Goal: Task Accomplishment & Management: Manage account settings

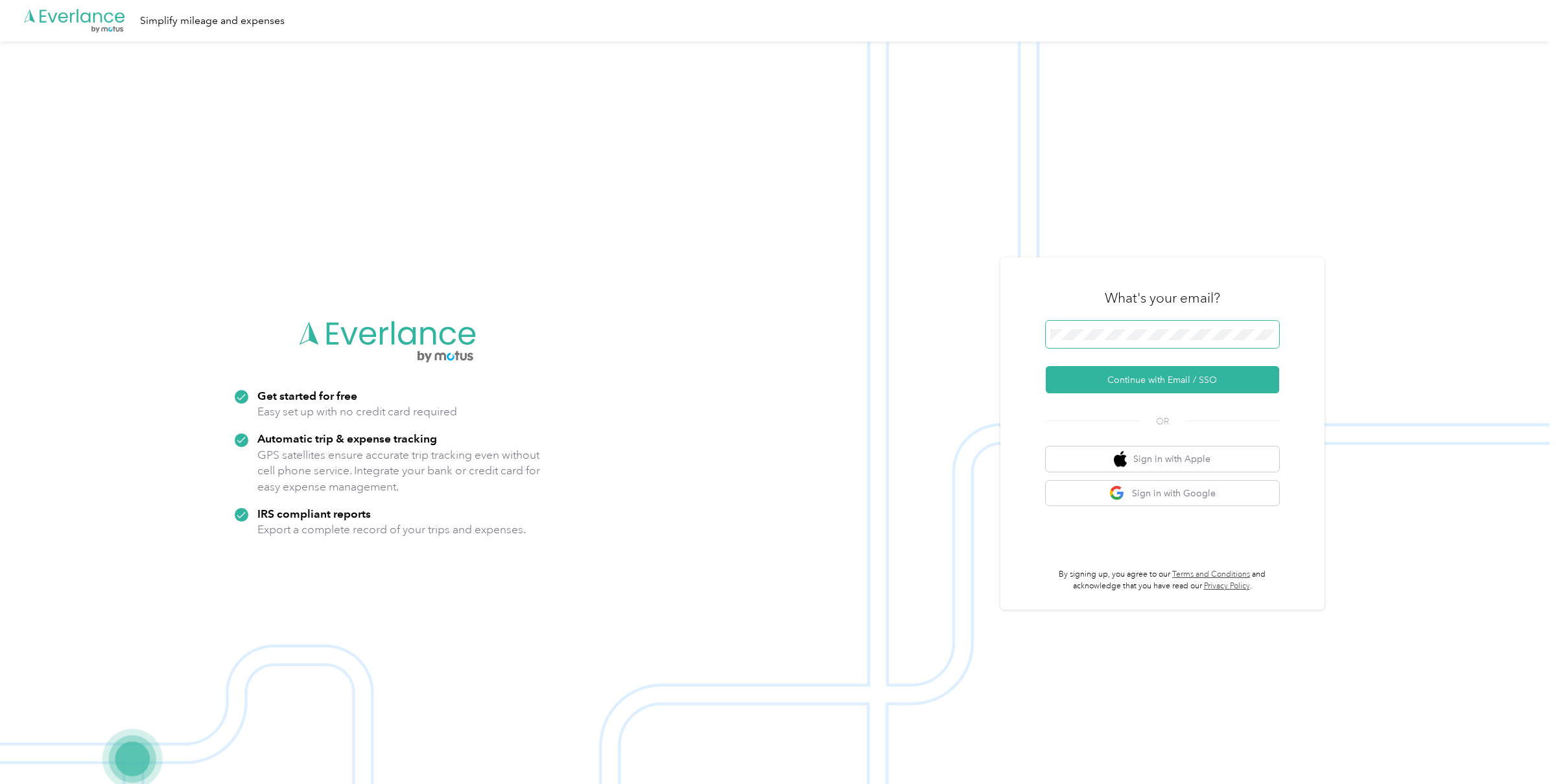
click at [1177, 341] on span at bounding box center [1162, 335] width 234 height 27
click at [1161, 388] on button "Continue with Email / SSO" at bounding box center [1162, 380] width 234 height 27
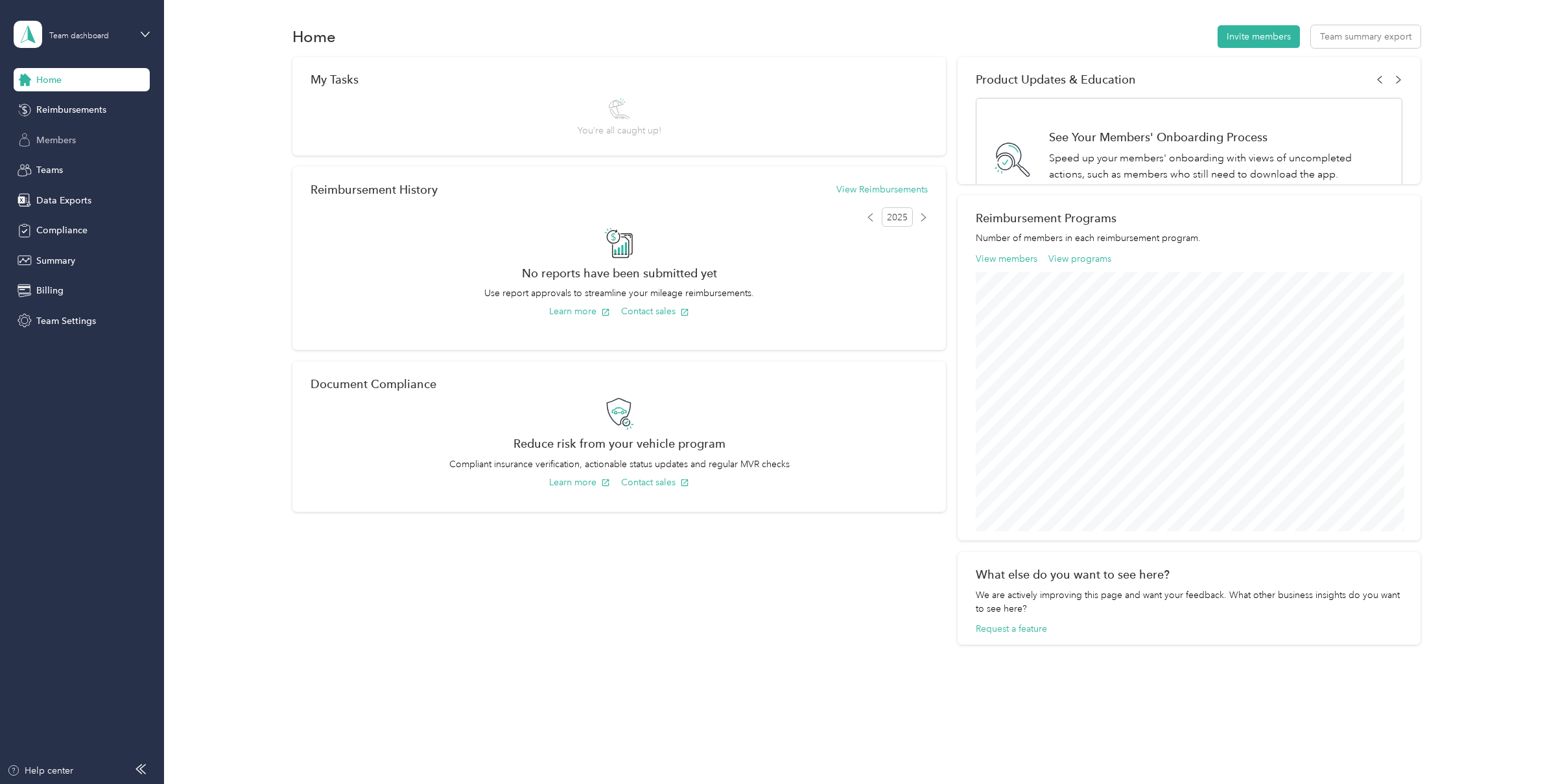
click at [65, 143] on span "Members" at bounding box center [57, 140] width 40 height 14
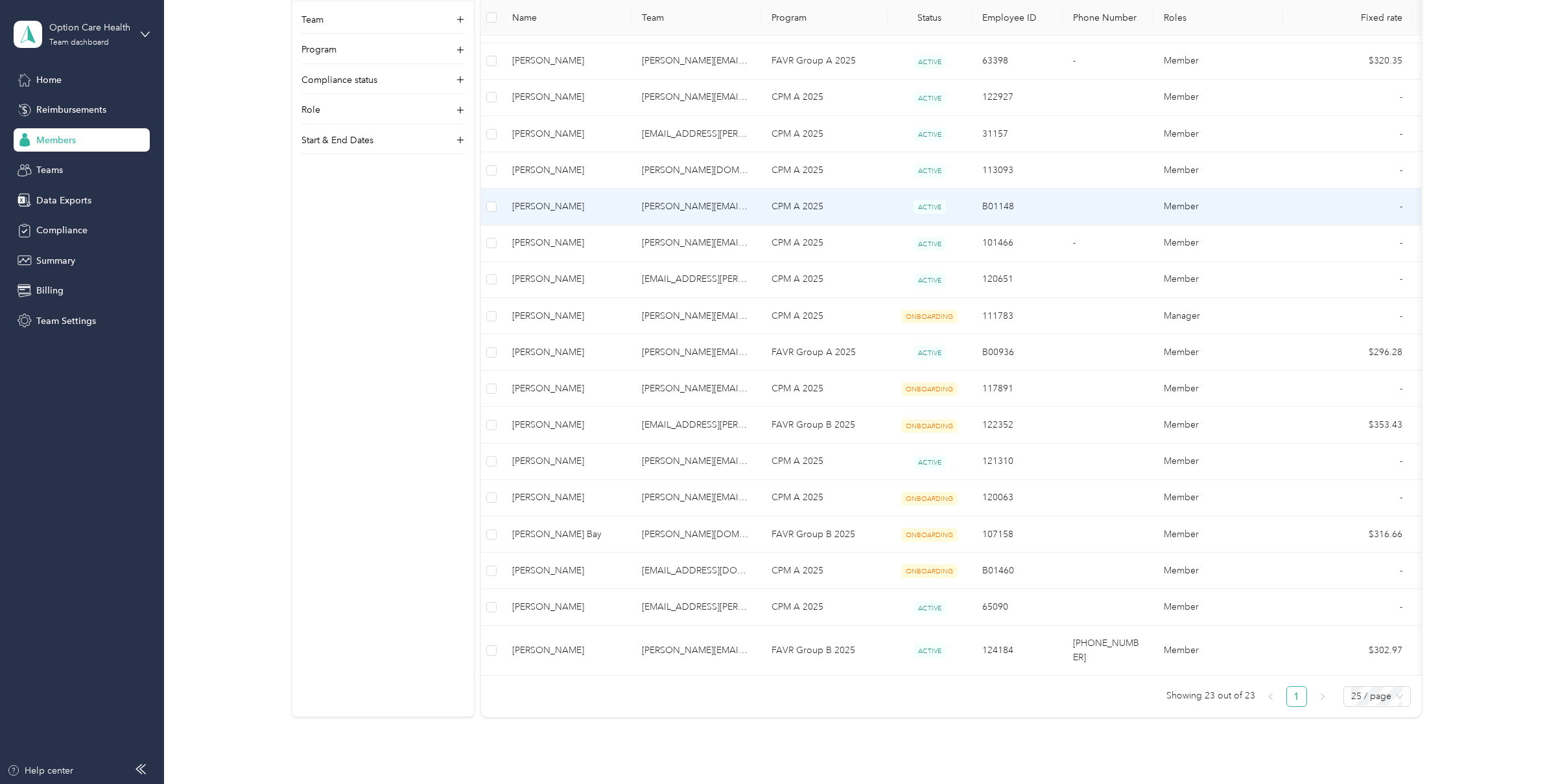
scroll to position [393, 0]
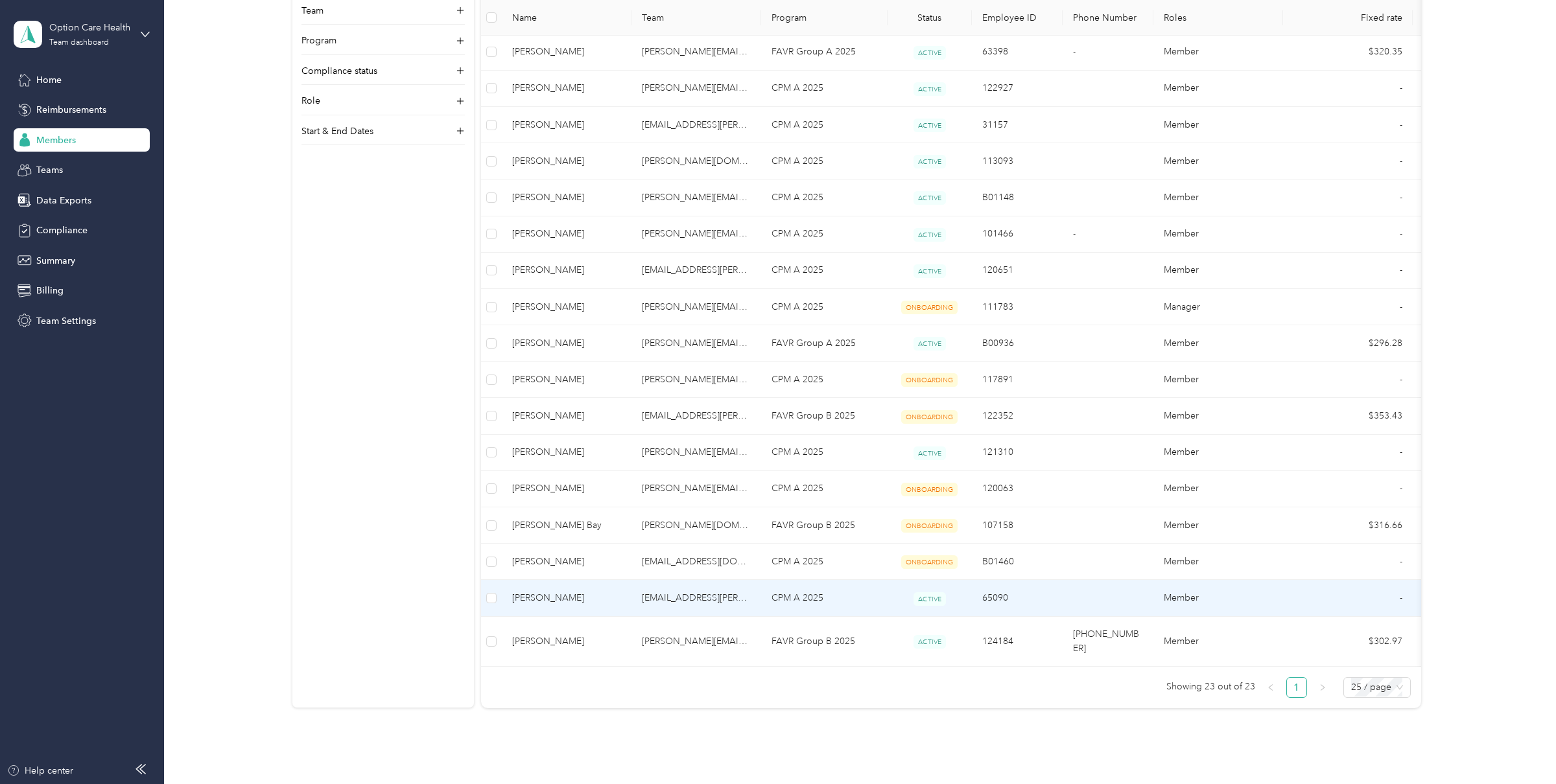
click at [568, 595] on span "Lisa Hane" at bounding box center [567, 598] width 109 height 14
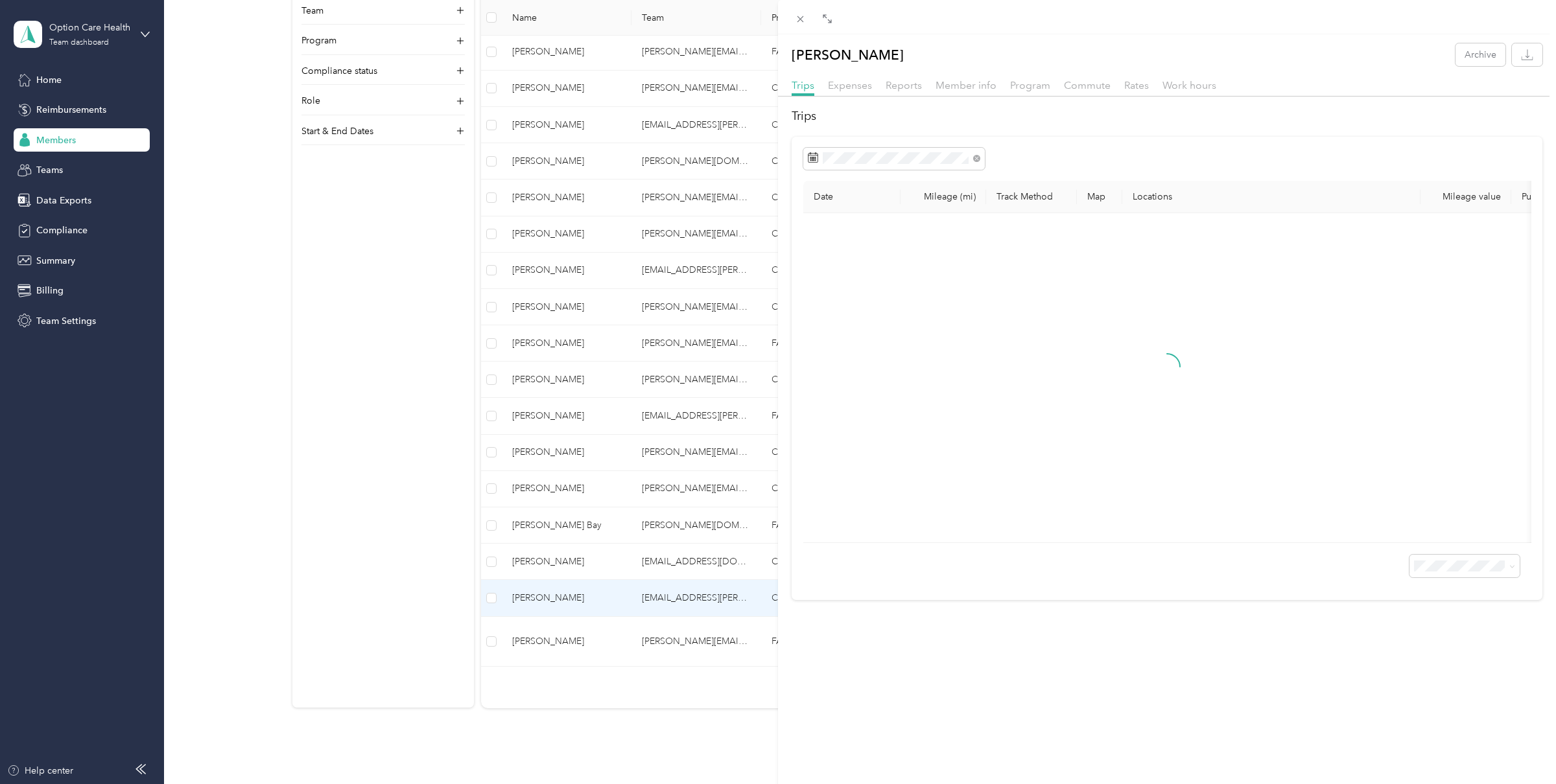
click at [962, 93] on div "Trips Expenses Reports Member info Program Commute Rates Work hours" at bounding box center [1167, 88] width 778 height 19
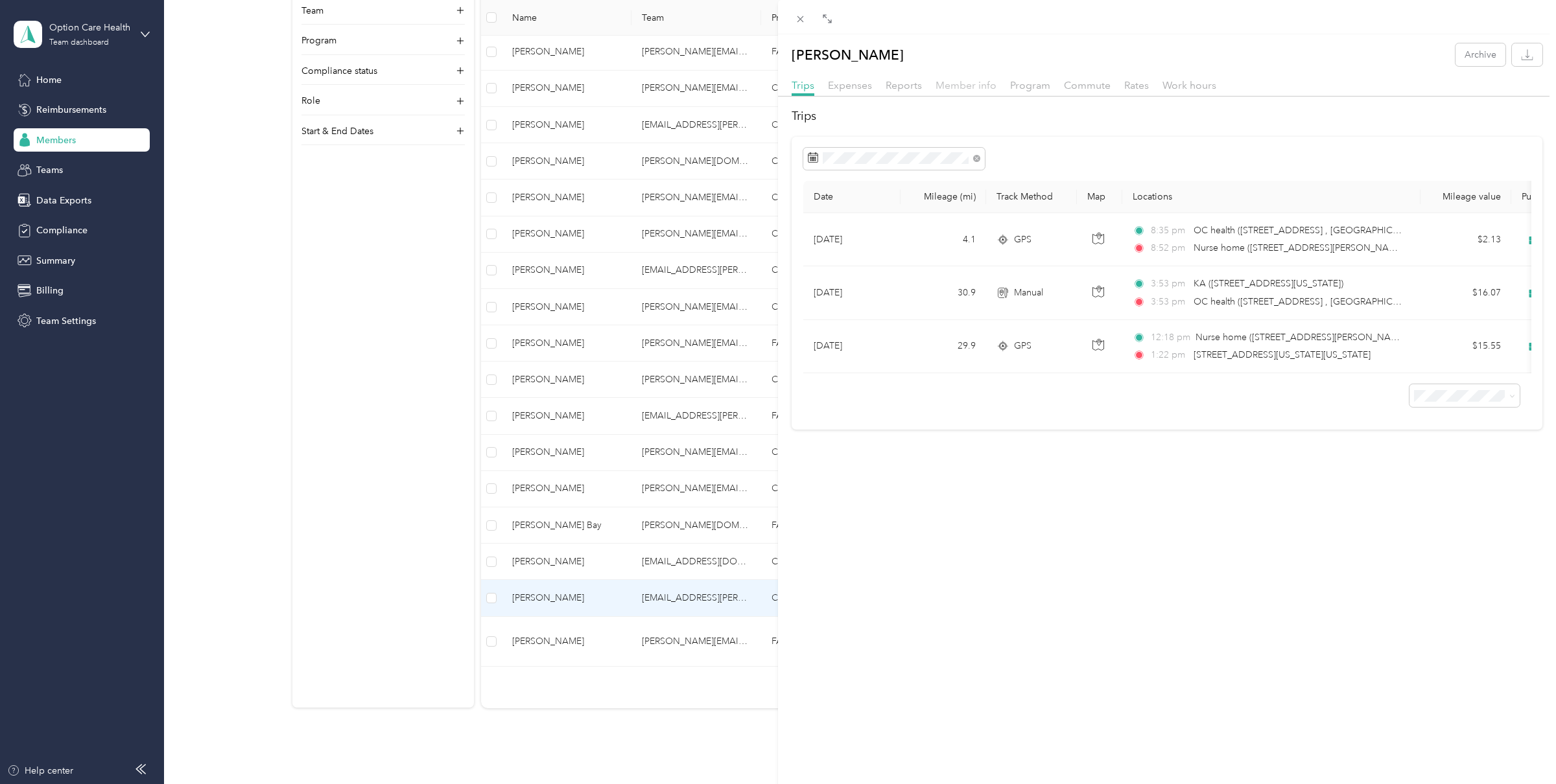
click at [961, 86] on span "Member info" at bounding box center [966, 84] width 61 height 12
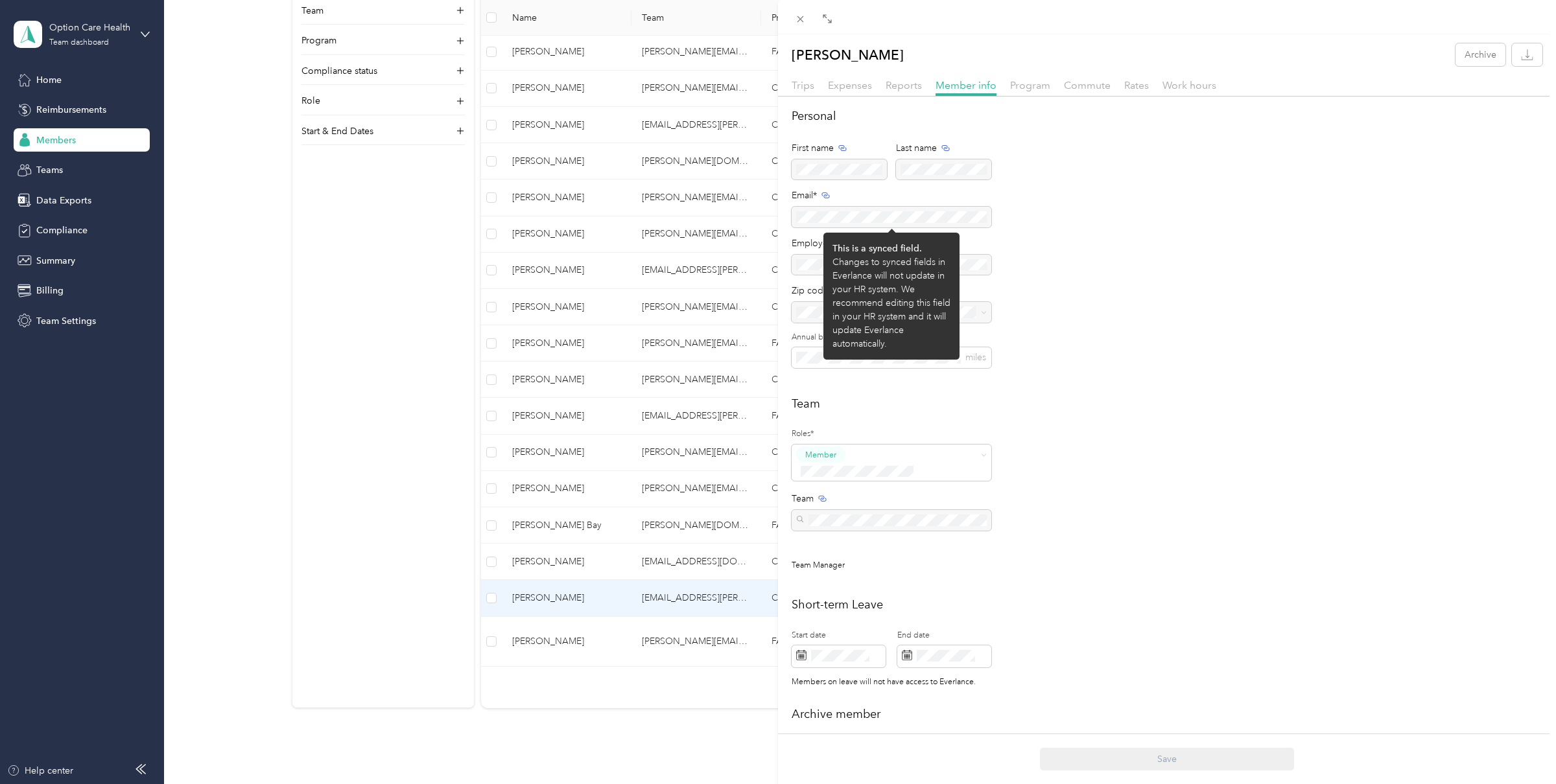
click at [836, 216] on div at bounding box center [891, 217] width 200 height 21
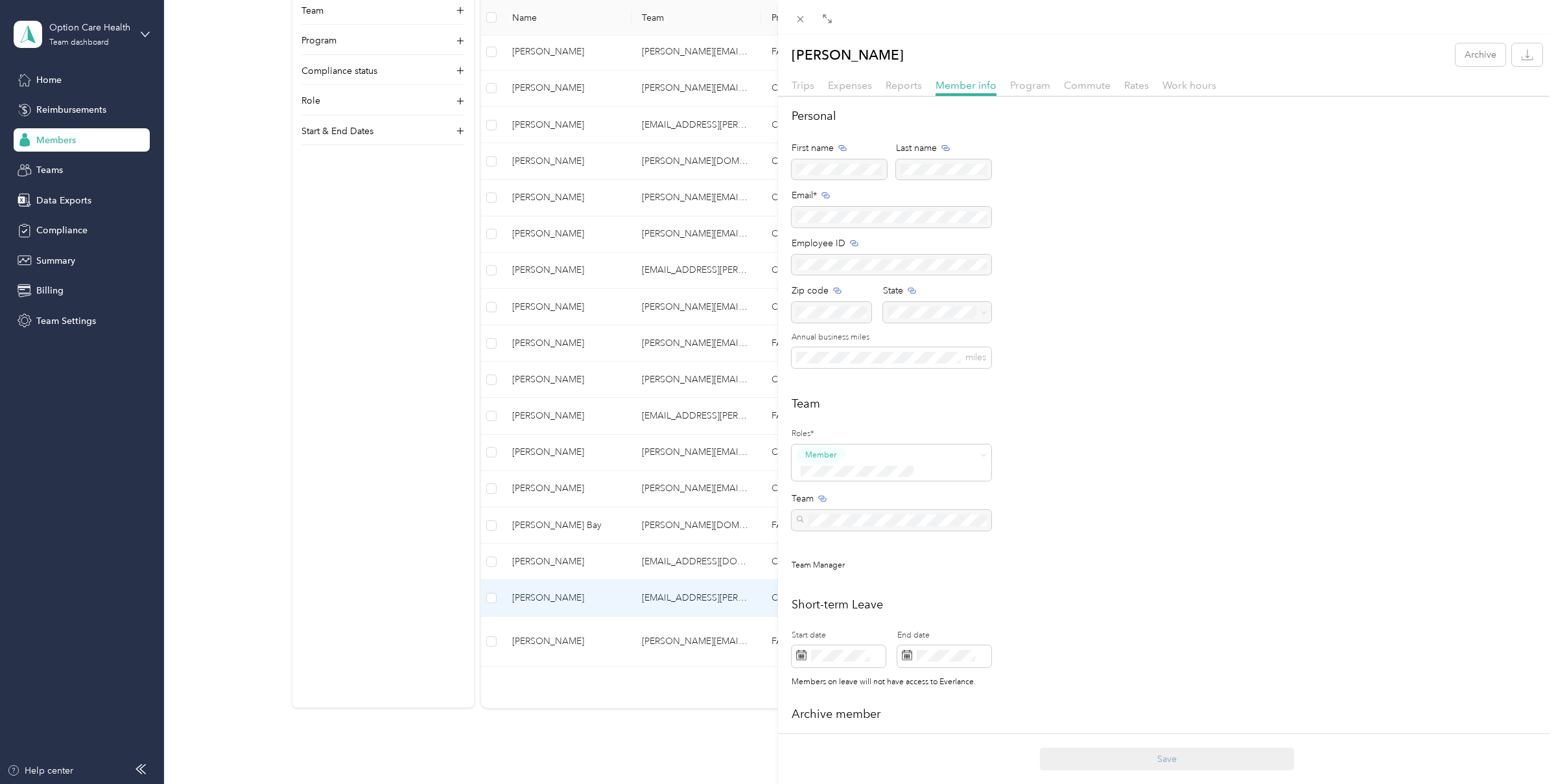
click at [85, 23] on div "Lisa Hane Archive Trips Expenses Reports Member info Program Commute Rates Work…" at bounding box center [778, 392] width 1556 height 784
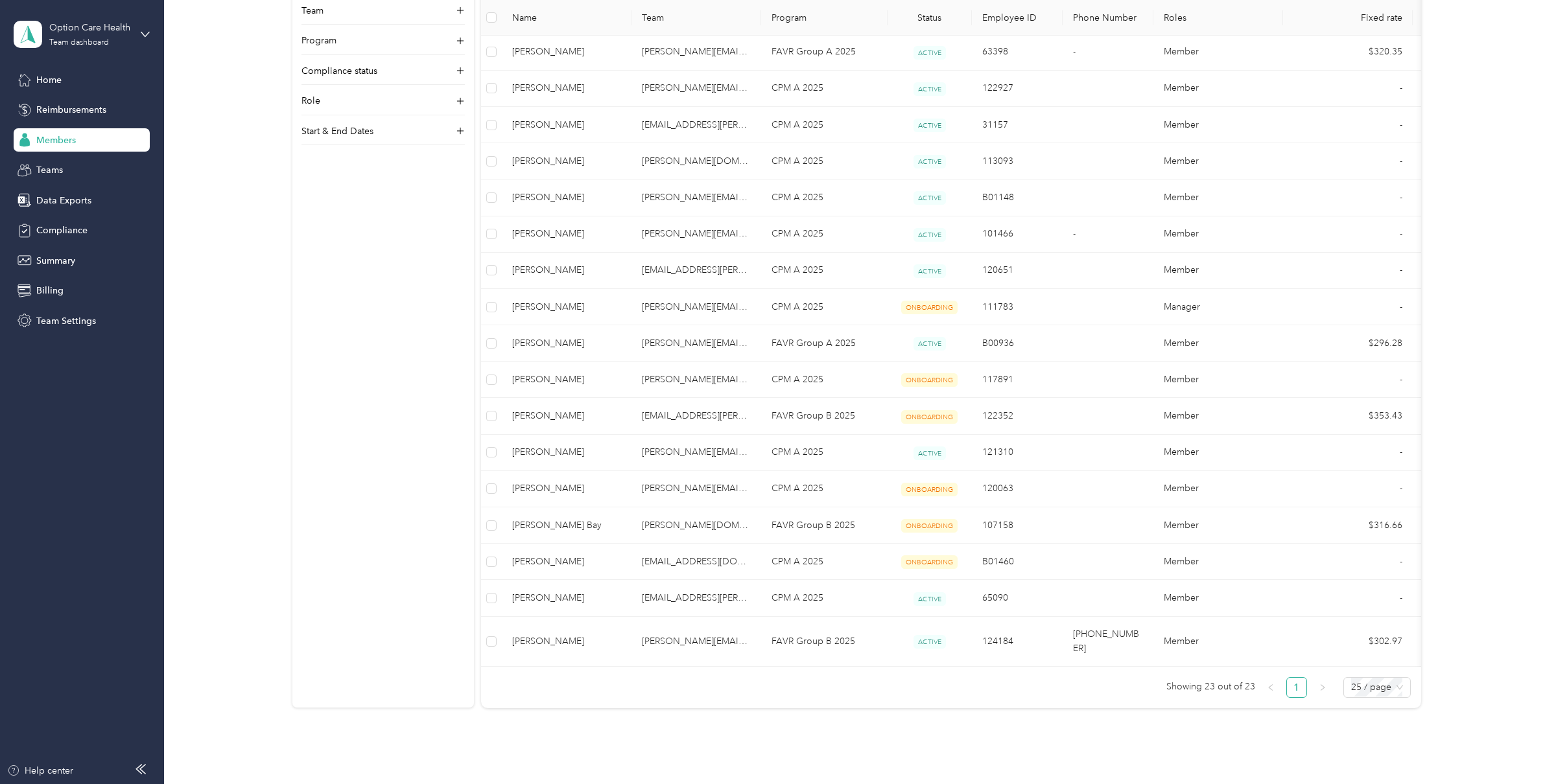
click at [67, 41] on div at bounding box center [778, 392] width 1556 height 784
click at [66, 39] on div "Team dashboard" at bounding box center [79, 43] width 60 height 8
click at [81, 131] on div "Personal dashboard" at bounding box center [66, 135] width 81 height 14
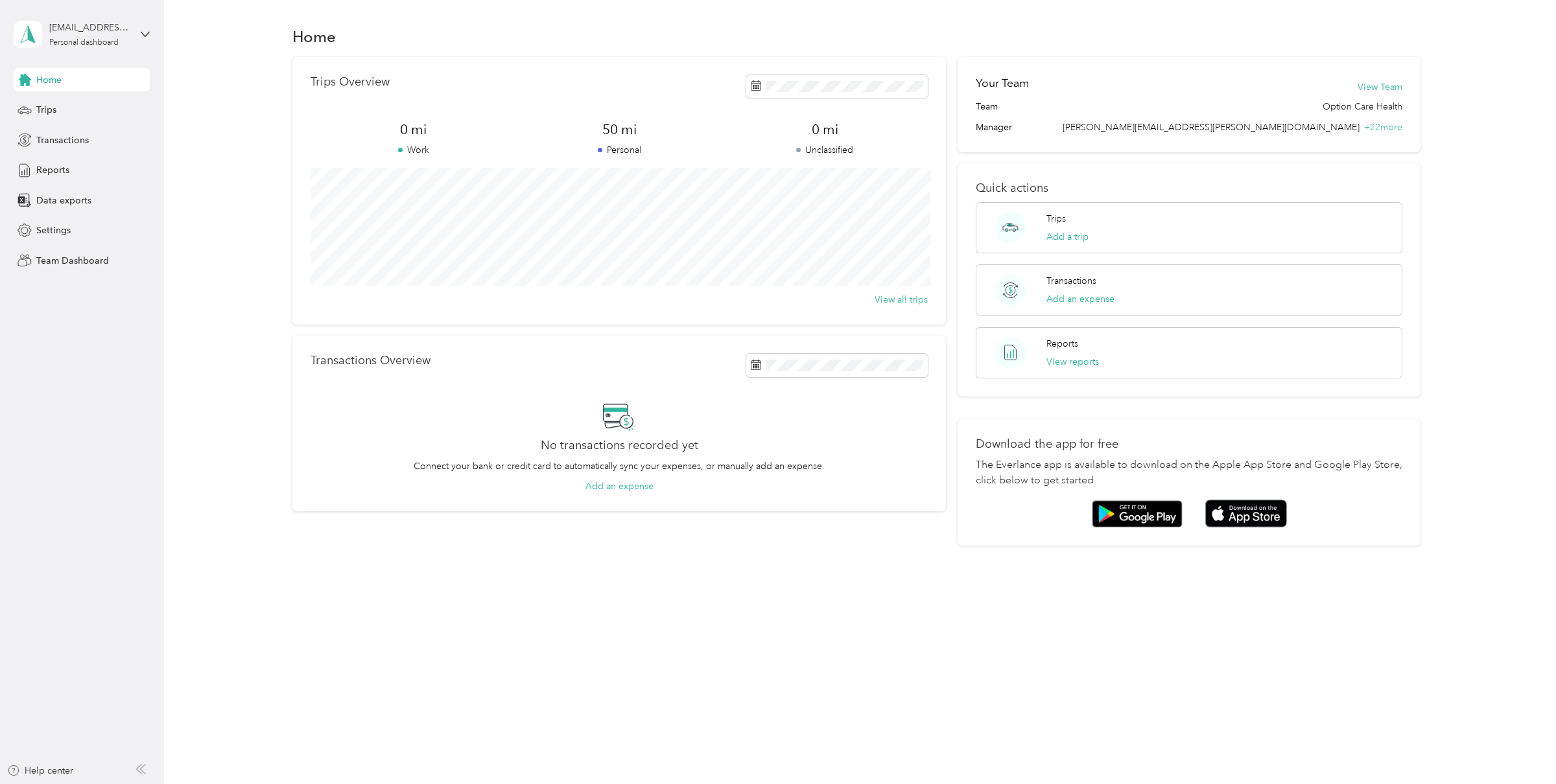
click at [213, 127] on div "Trips Overview 0 mi Work 50 mi Personal 0 mi Unclassified View all trips Transa…" at bounding box center [856, 301] width 1354 height 488
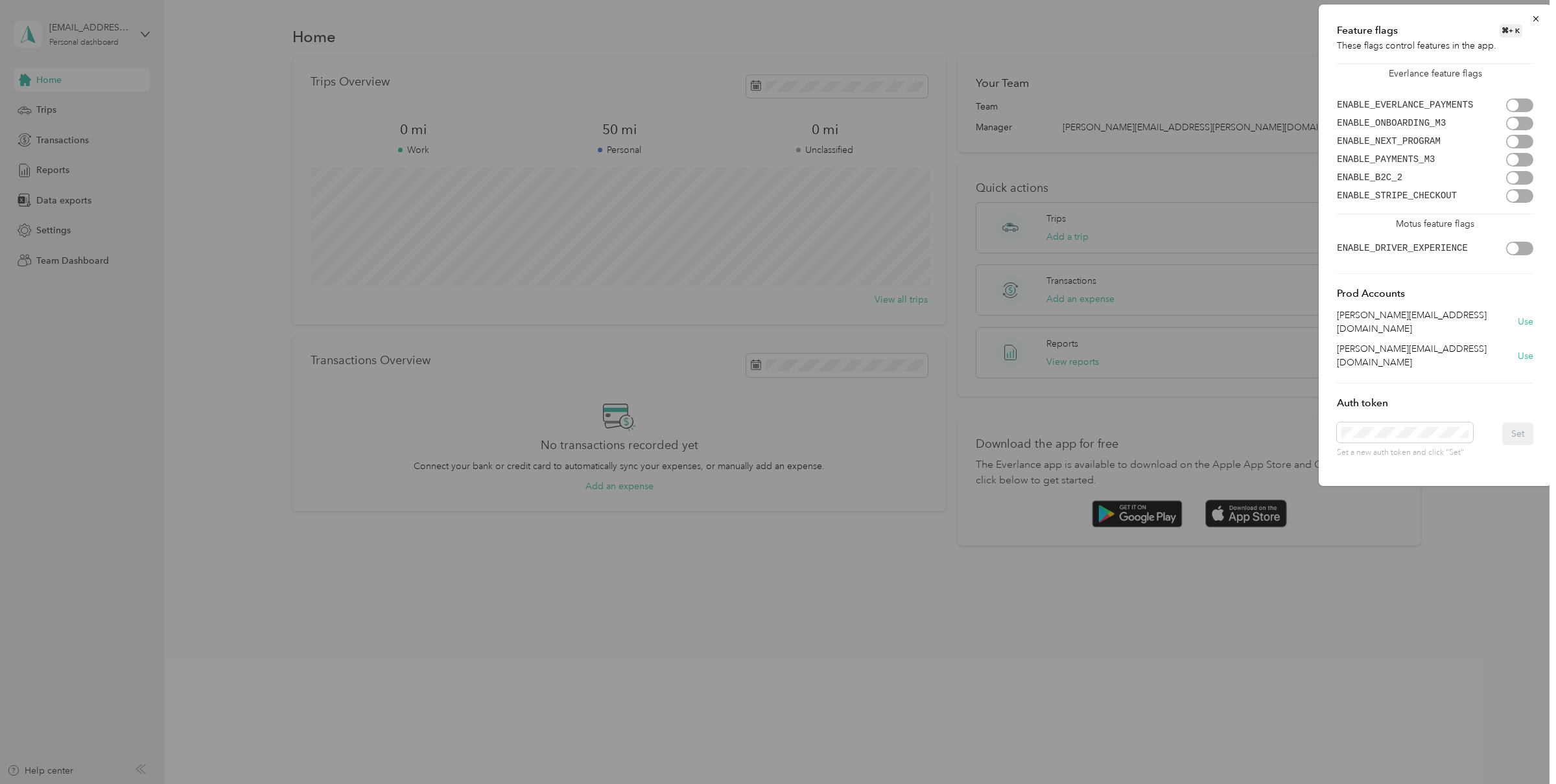
scroll to position [0, 1321]
click at [1511, 422] on button "Set" at bounding box center [1518, 433] width 31 height 22
